Goal: Use online tool/utility: Utilize a website feature to perform a specific function

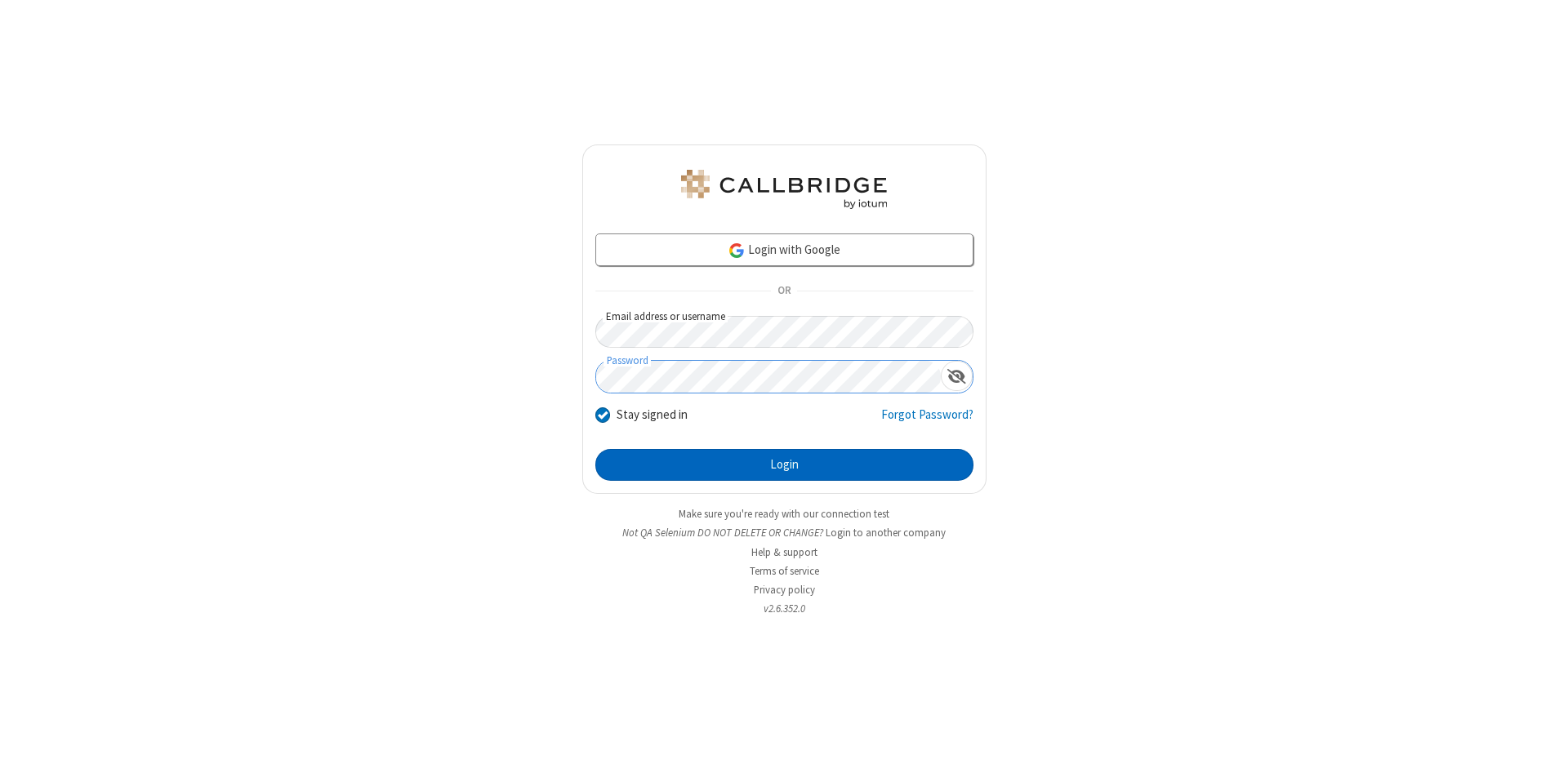
click at [784, 465] on button "Login" at bounding box center [784, 465] width 378 height 33
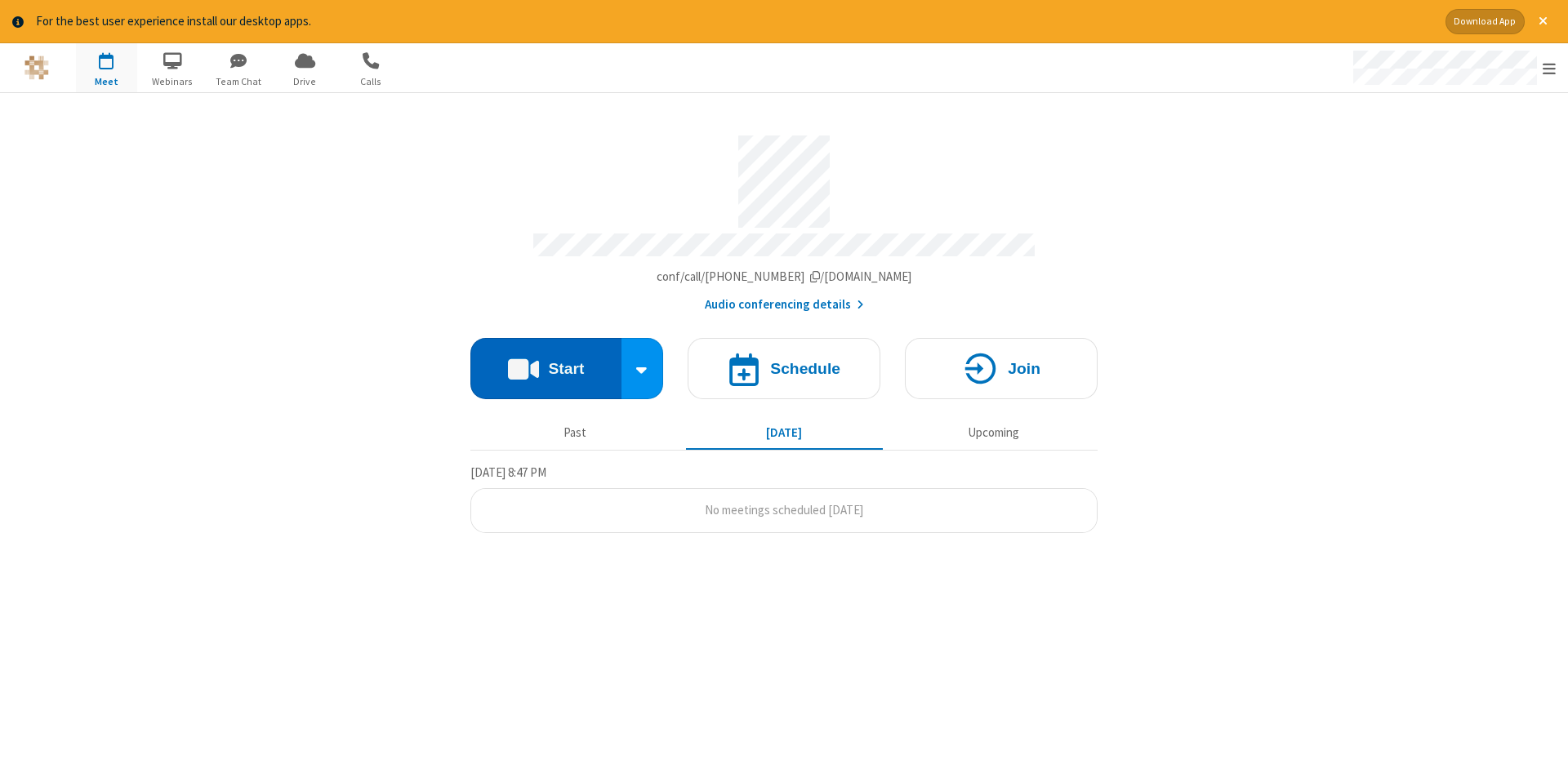
click at [546, 362] on button "Start" at bounding box center [546, 369] width 151 height 62
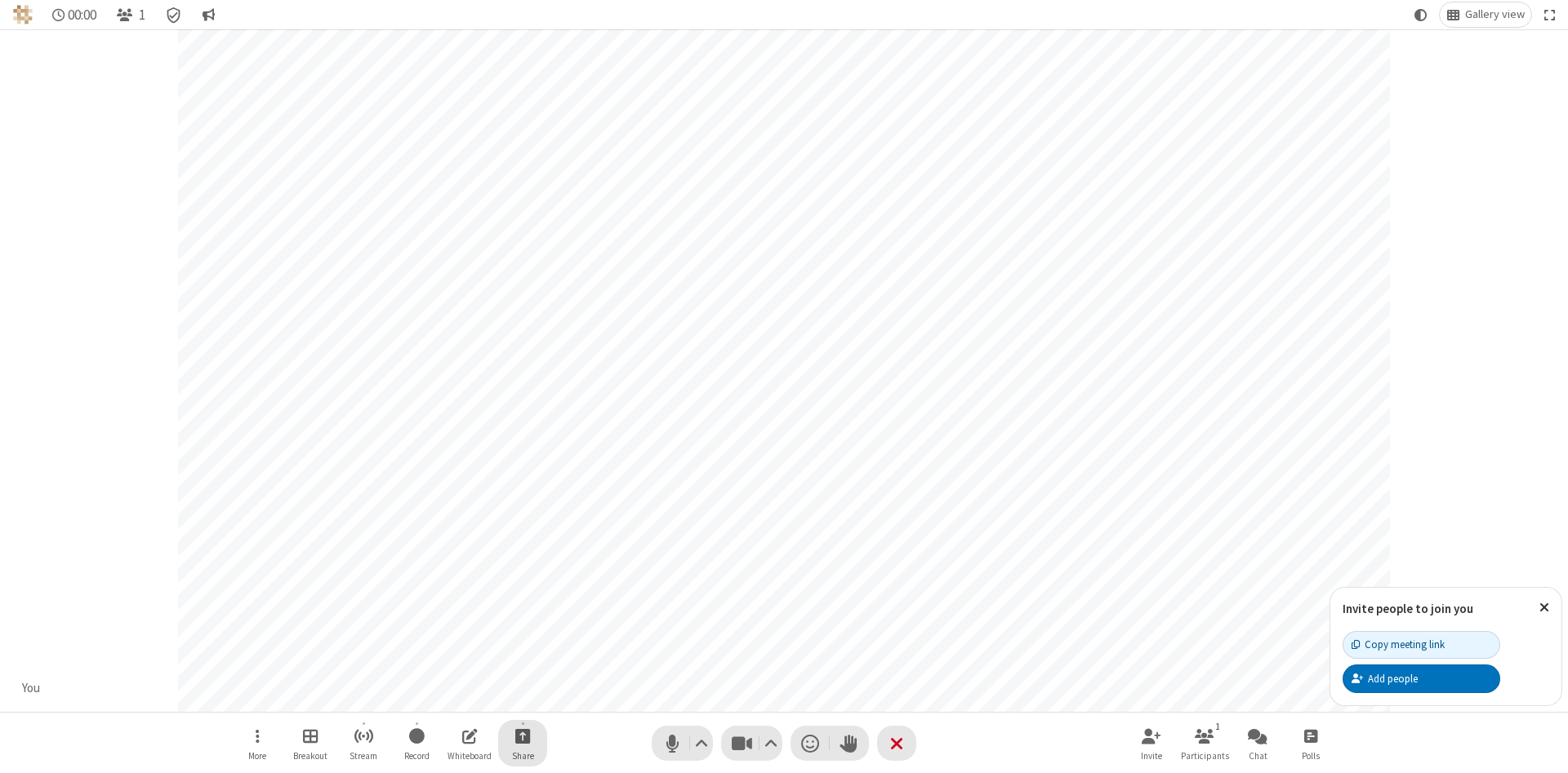
click at [522, 736] on span "Start sharing" at bounding box center [523, 736] width 16 height 21
click at [457, 697] on span "Share my screen" at bounding box center [457, 698] width 19 height 14
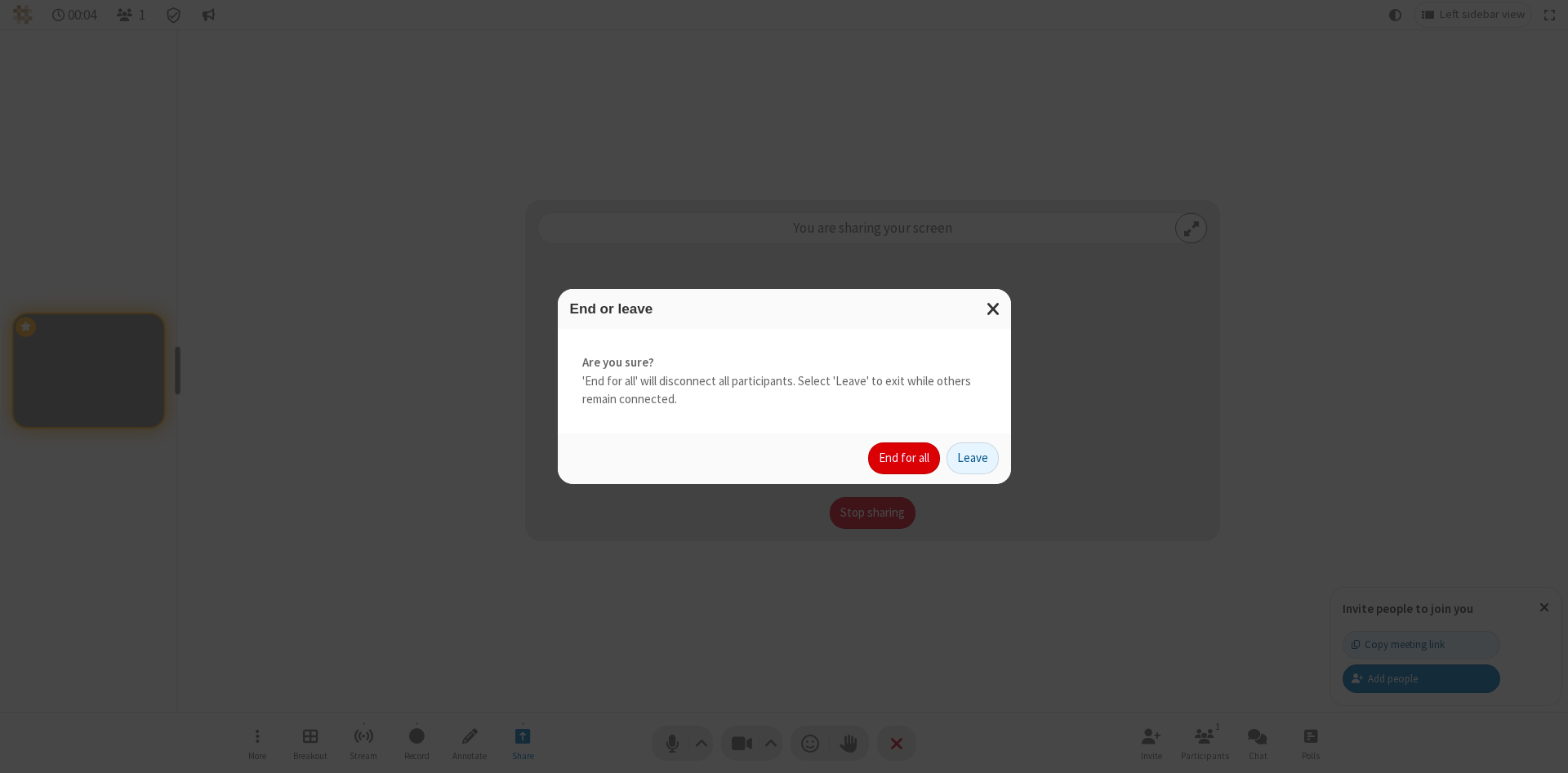
click at [905, 458] on button "End for all" at bounding box center [904, 458] width 71 height 33
